Goal: Task Accomplishment & Management: Manage account settings

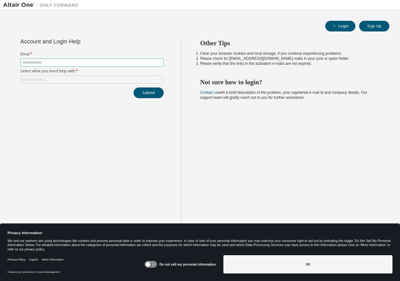
click at [52, 63] on input "text" at bounding box center [92, 62] width 140 height 5
type input "**********"
click at [38, 80] on div "Click to select" at bounding box center [33, 79] width 23 height 5
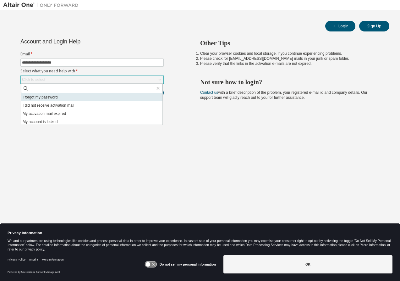
click at [37, 99] on li "I forgot my password" at bounding box center [91, 97] width 141 height 8
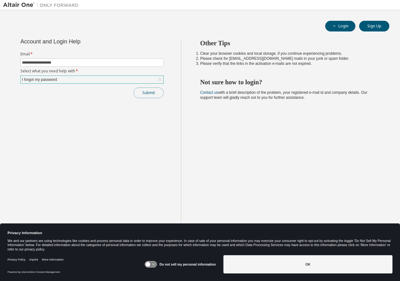
click at [151, 94] on button "Submit" at bounding box center [149, 92] width 30 height 11
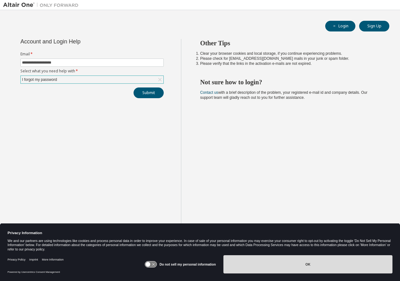
click at [276, 267] on button "OK" at bounding box center [307, 264] width 169 height 18
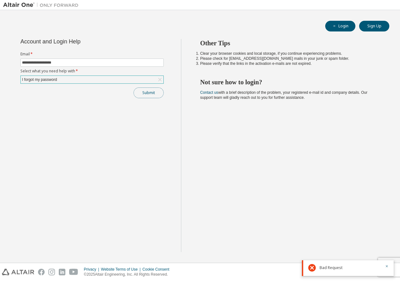
click at [152, 92] on button "Submit" at bounding box center [149, 92] width 30 height 11
click at [387, 246] on icon "button" at bounding box center [387, 245] width 4 height 4
click at [388, 264] on icon "button" at bounding box center [387, 266] width 4 height 4
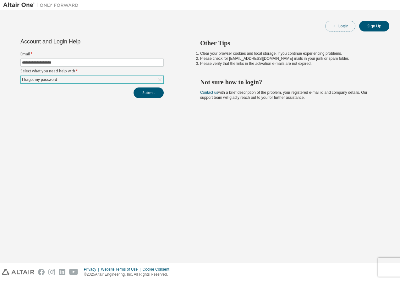
click at [341, 26] on button "Login" at bounding box center [340, 26] width 30 height 11
click at [37, 62] on input "text" at bounding box center [92, 62] width 140 height 5
type input "**********"
click at [47, 78] on div "Click to select" at bounding box center [92, 80] width 143 height 8
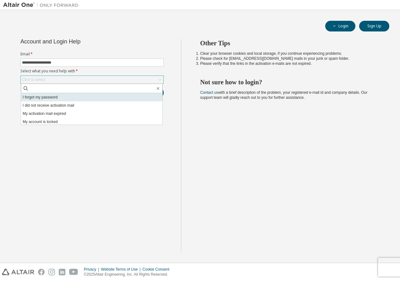
click at [33, 95] on li "I forgot my password" at bounding box center [91, 97] width 141 height 8
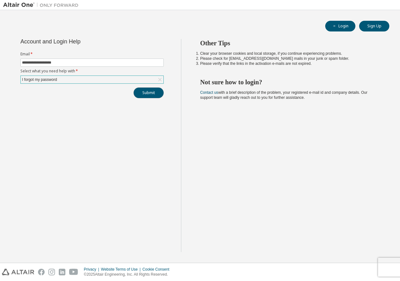
click at [152, 94] on button "Submit" at bounding box center [149, 92] width 30 height 11
click at [387, 267] on icon "button" at bounding box center [387, 266] width 4 height 4
click at [288, 163] on div "Other Tips Clear your browser cookies and local storage, if you continue experi…" at bounding box center [289, 145] width 216 height 213
